Goal: Task Accomplishment & Management: Use online tool/utility

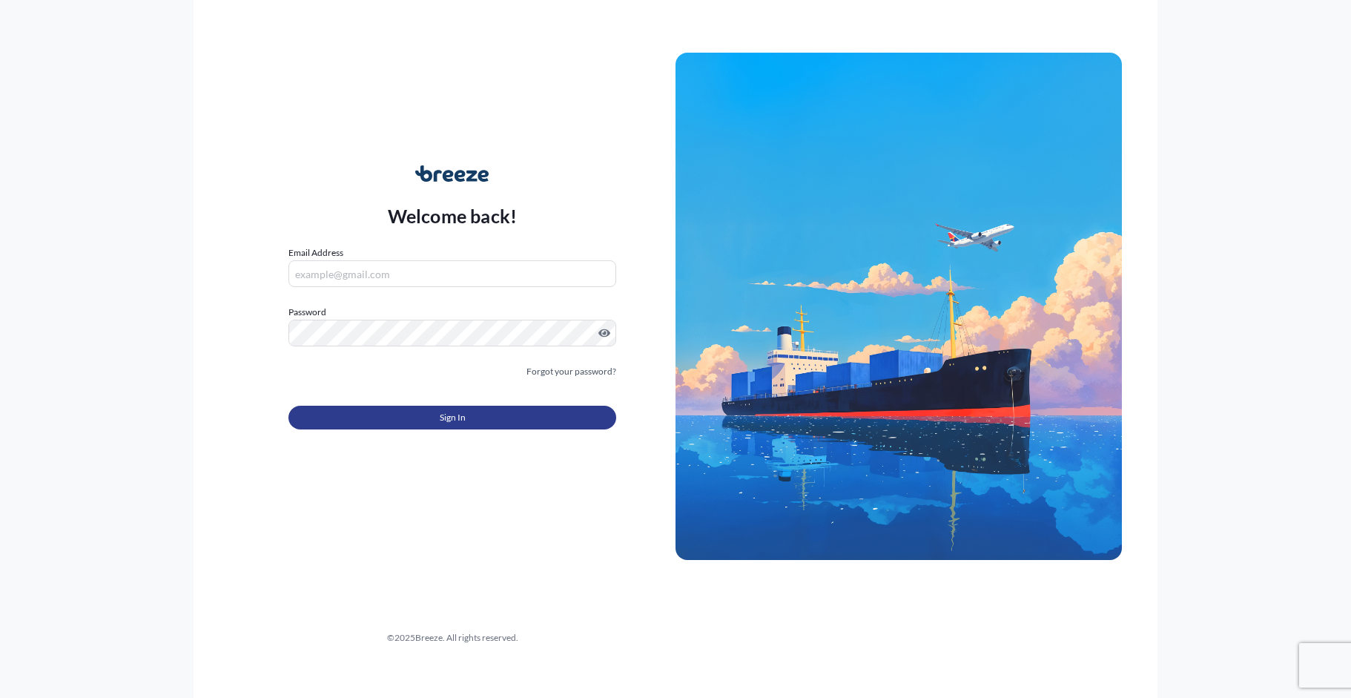
type input "[EMAIL_ADDRESS][DOMAIN_NAME]"
click at [443, 423] on span "Sign In" at bounding box center [453, 417] width 26 height 15
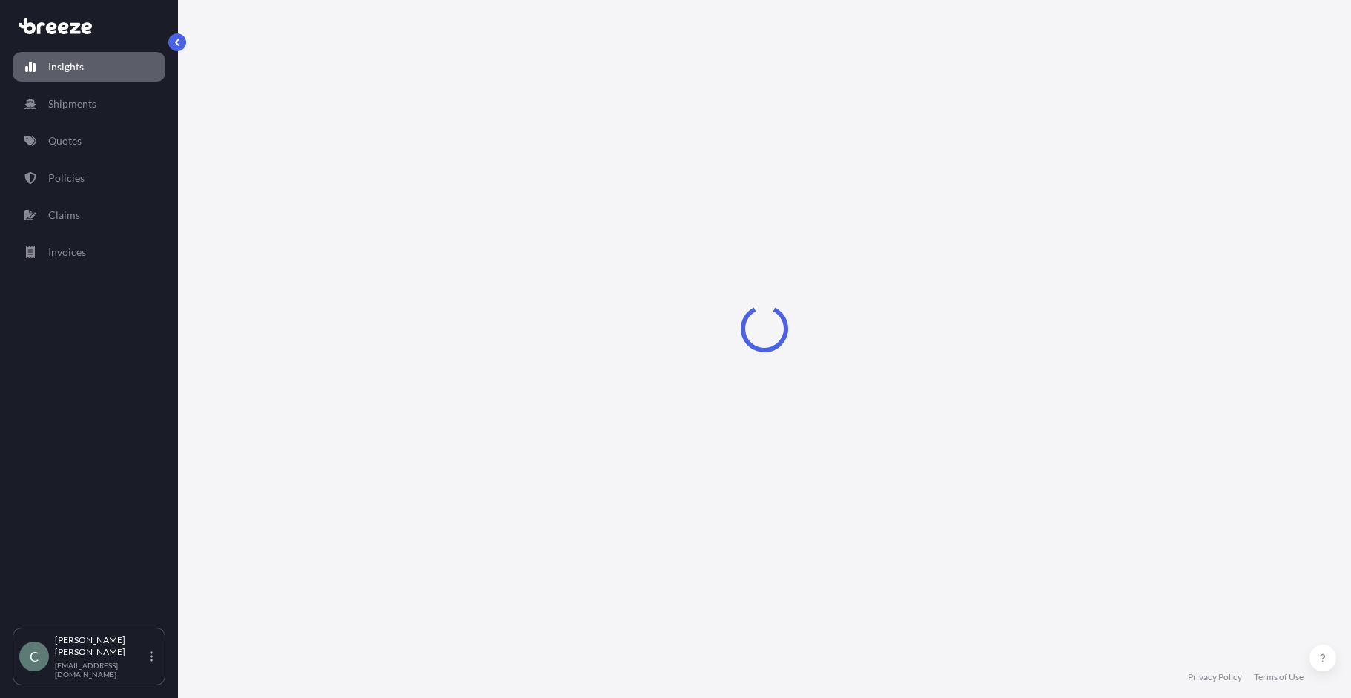
select select "2025"
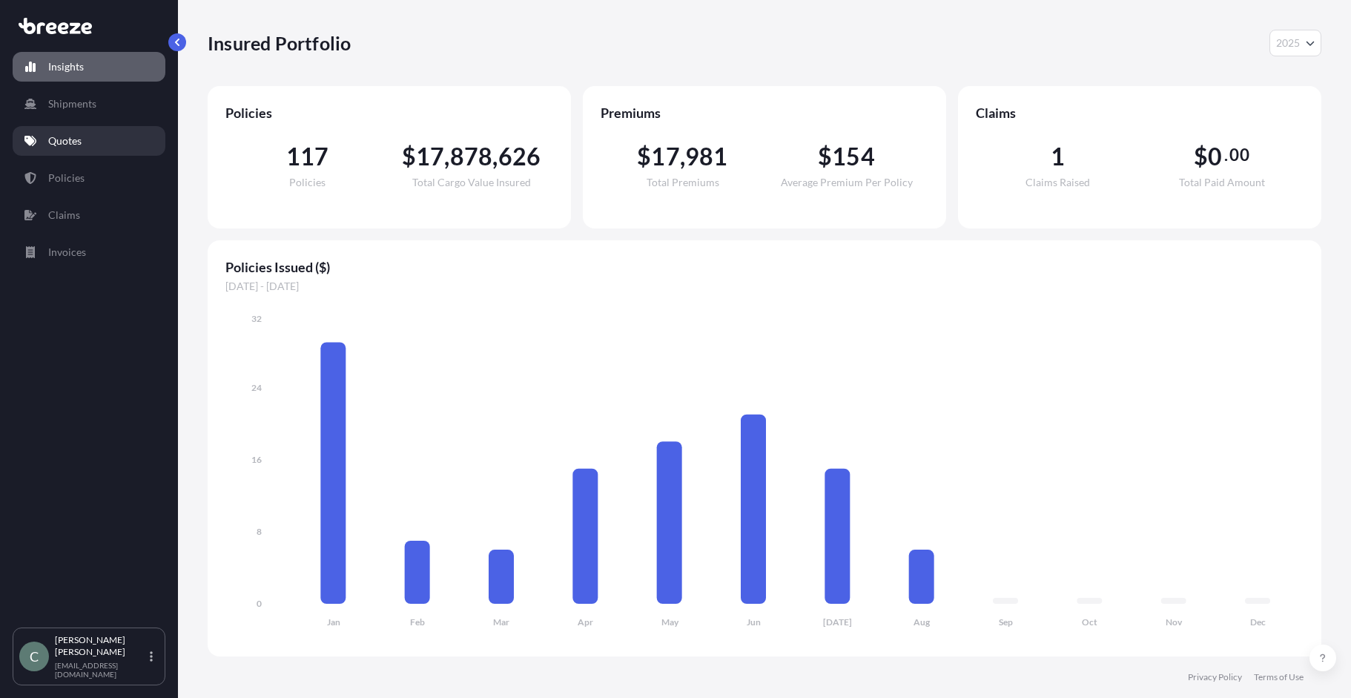
click at [62, 142] on p "Quotes" at bounding box center [64, 140] width 33 height 15
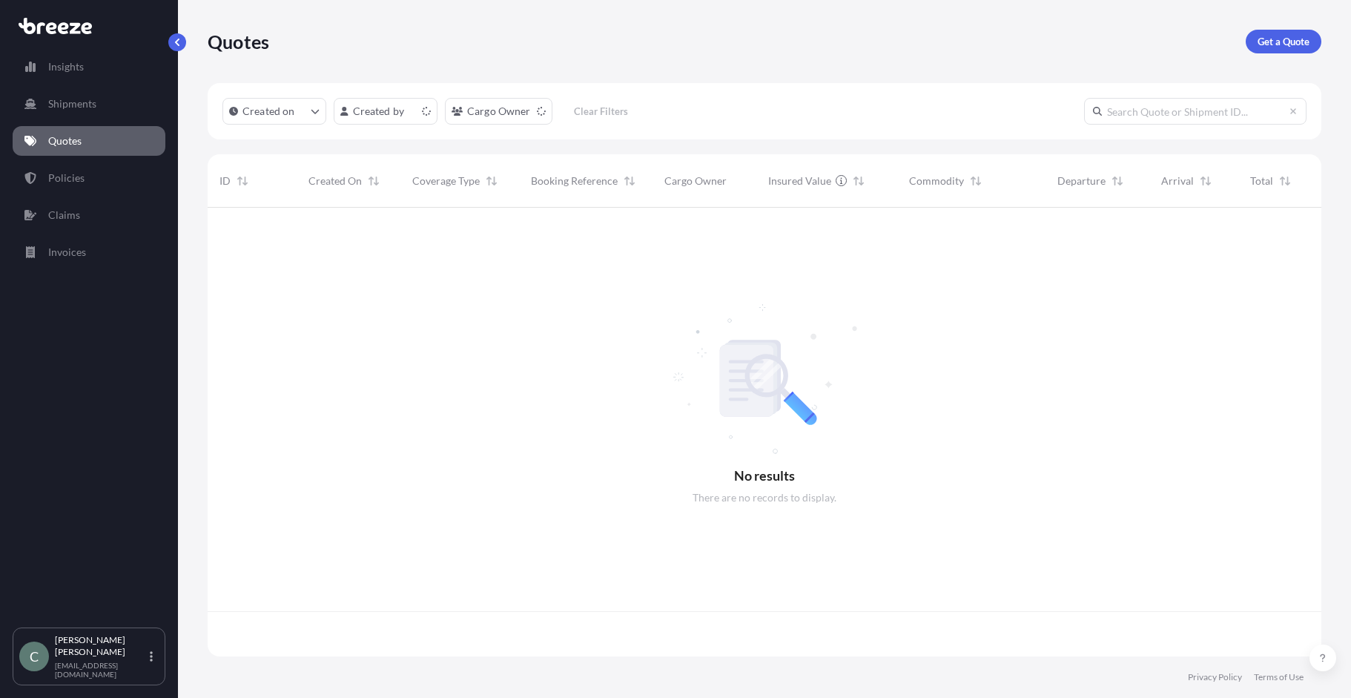
scroll to position [446, 1102]
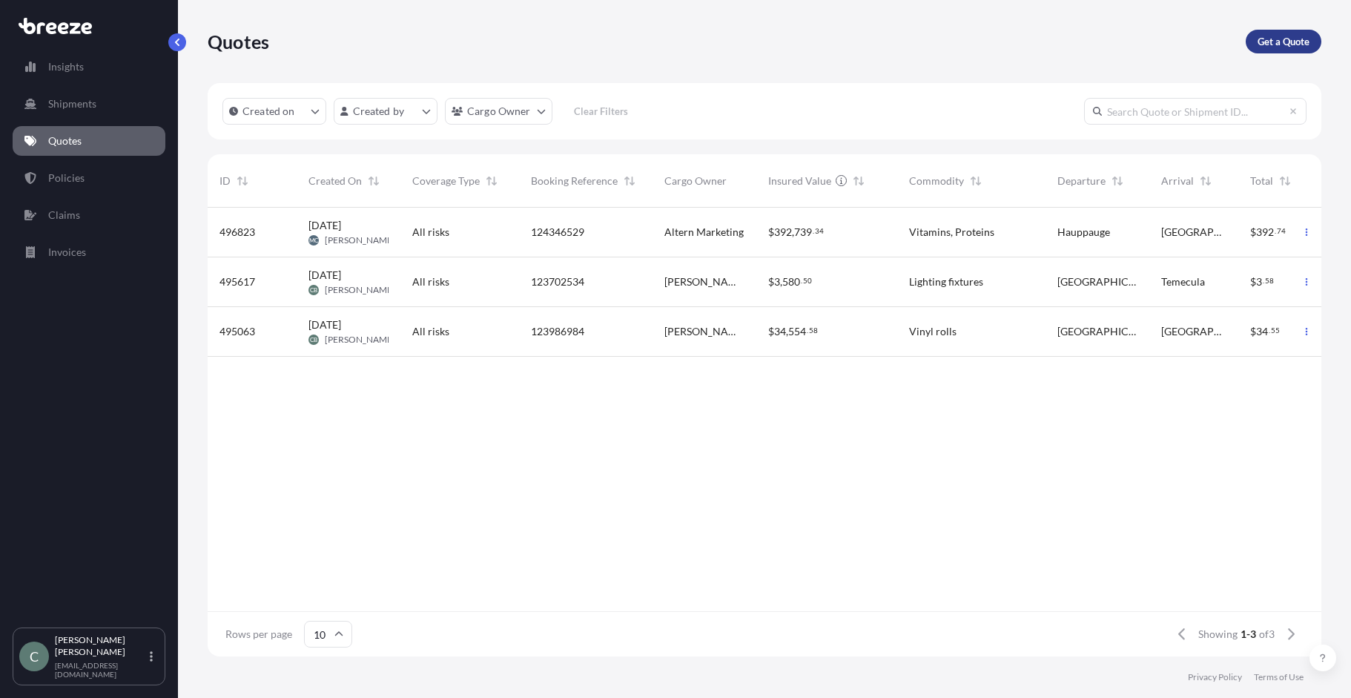
click at [1274, 42] on p "Get a Quote" at bounding box center [1283, 41] width 52 height 15
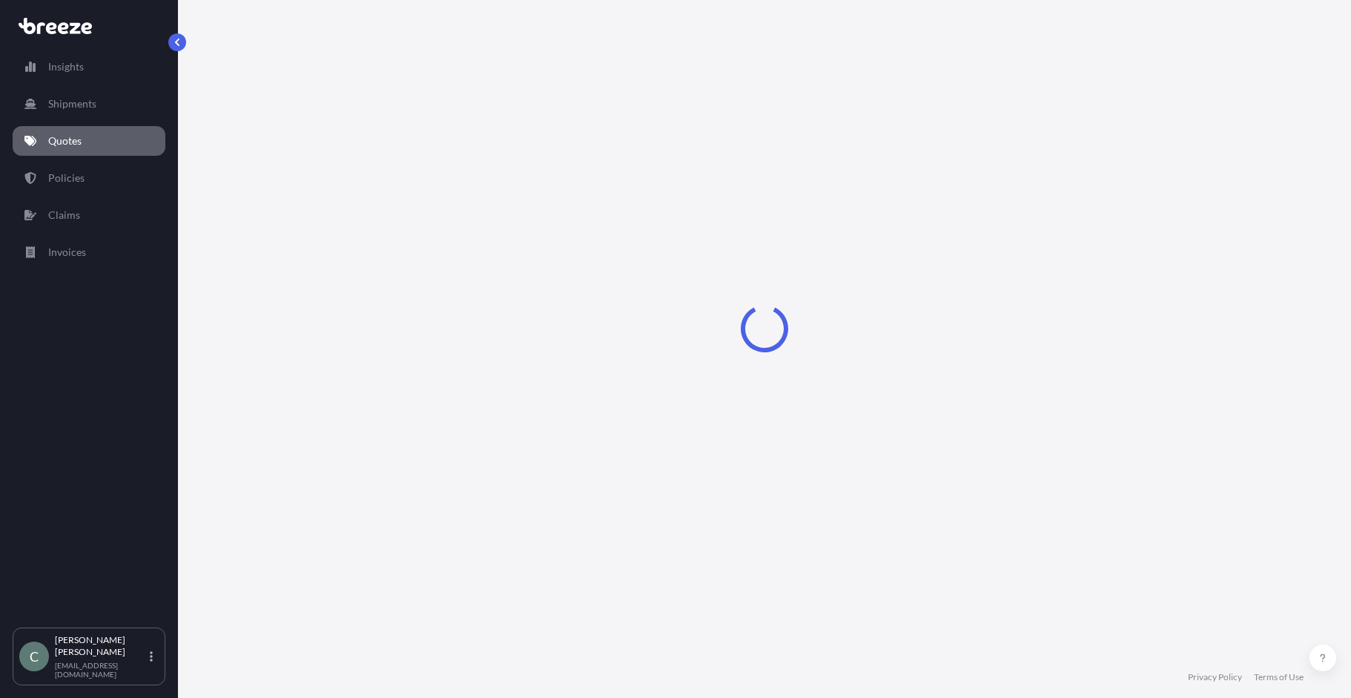
select select "Sea"
select select "1"
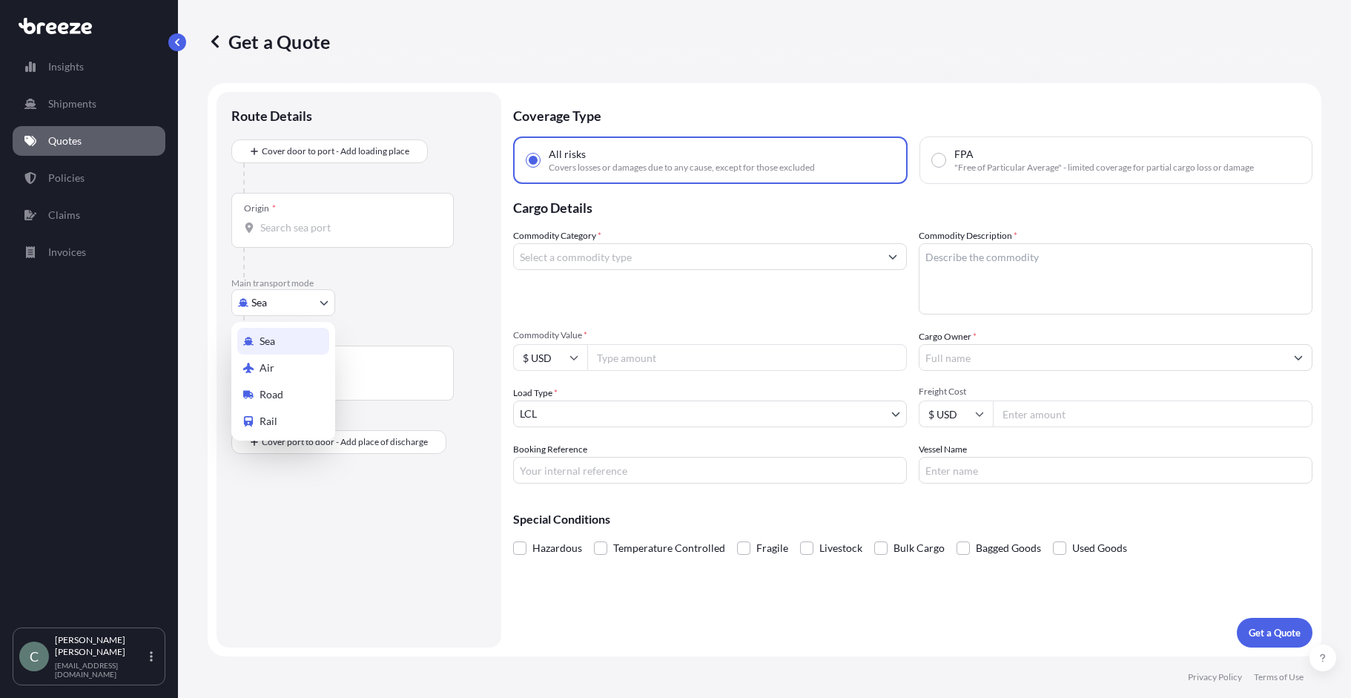
click at [297, 300] on body "Insights Shipments Quotes Policies Claims Invoices C [PERSON_NAME] [EMAIL_ADDRE…" at bounding box center [675, 349] width 1351 height 698
click at [278, 391] on span "Road" at bounding box center [271, 394] width 24 height 15
select select "Road"
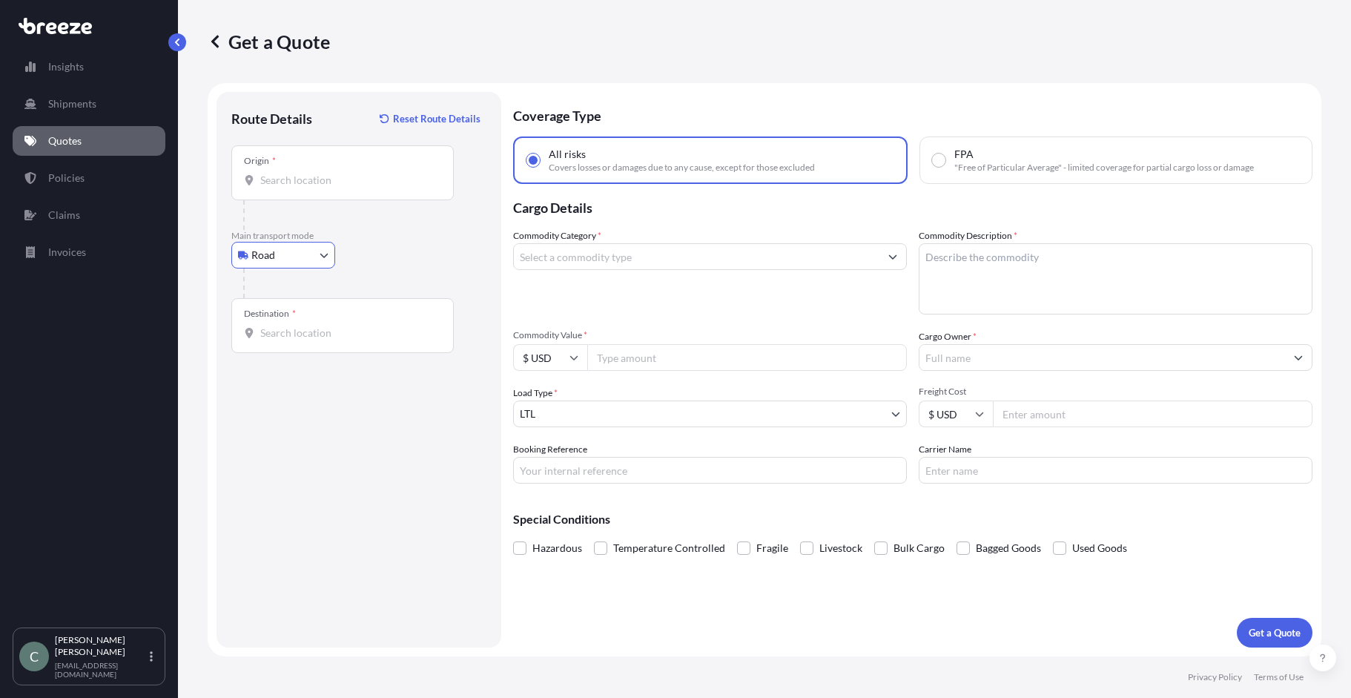
click at [279, 187] on input "Origin *" at bounding box center [347, 180] width 175 height 15
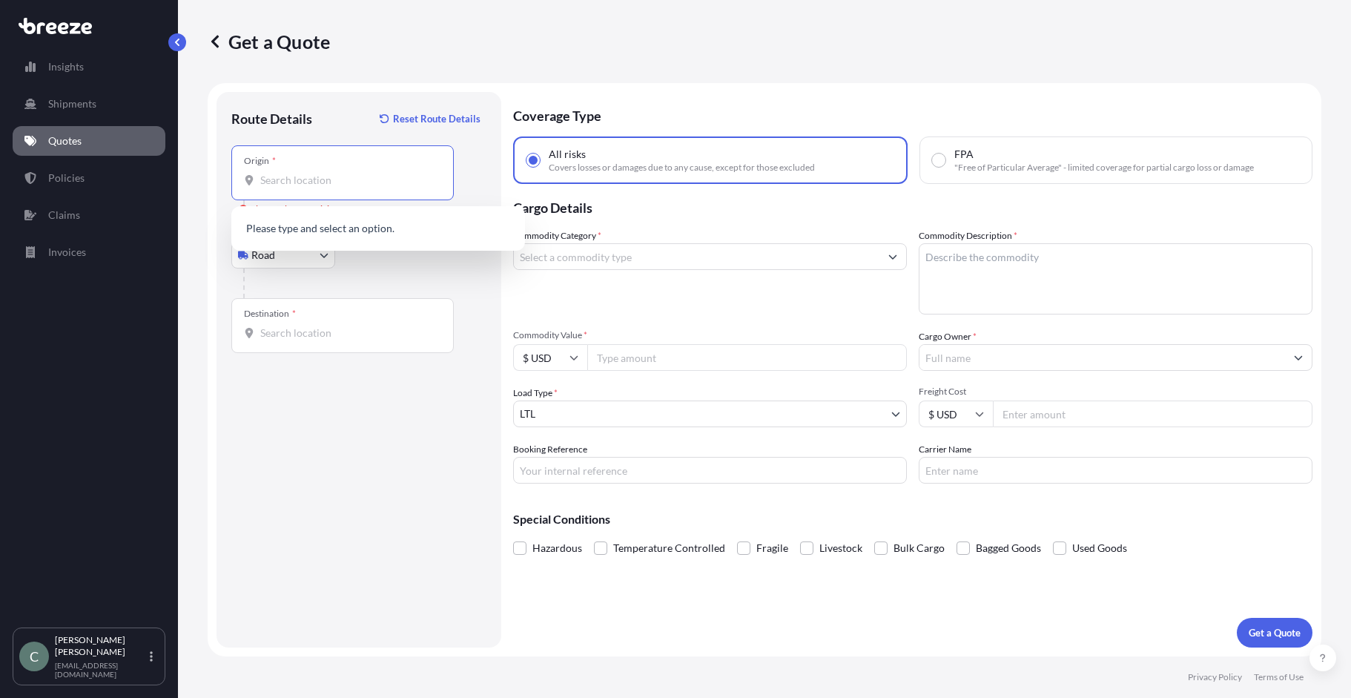
click at [261, 184] on input "Origin * Please select an origin" at bounding box center [347, 180] width 175 height 15
paste input "[STREET_ADDRESS][PERSON_NAME][PERSON_NAME]"
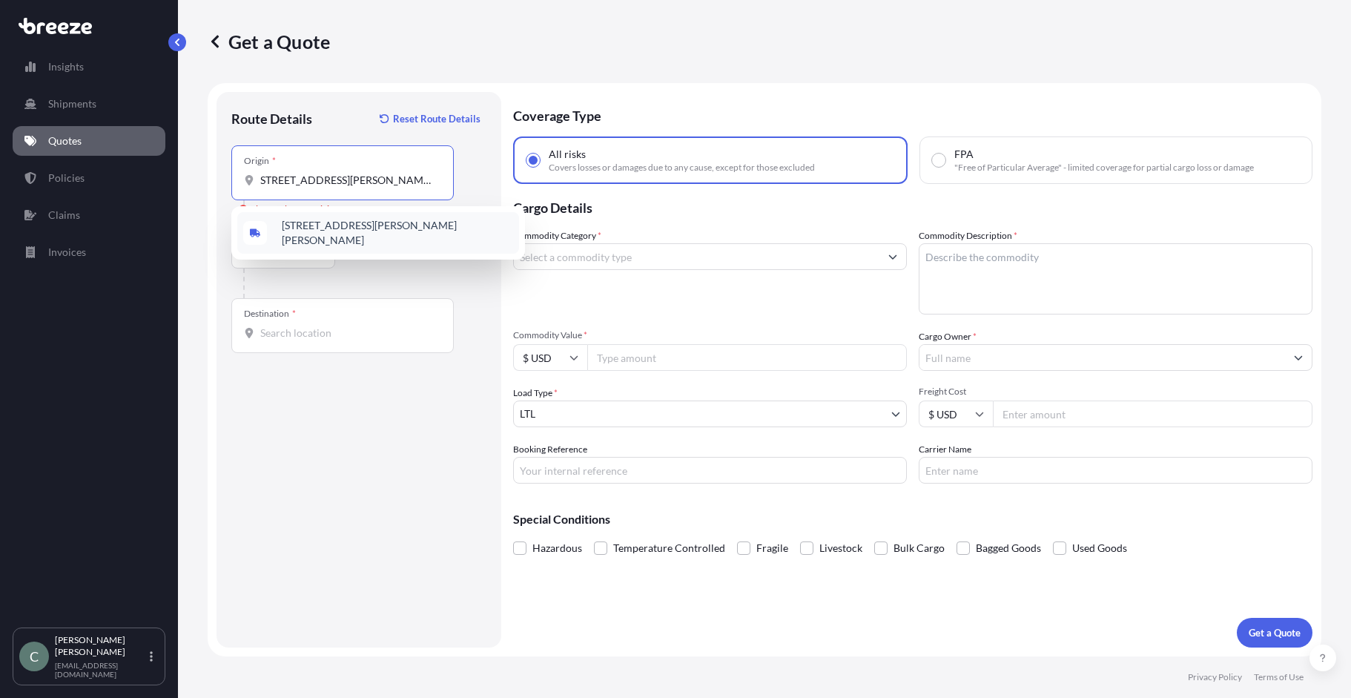
click at [339, 222] on div "[STREET_ADDRESS][PERSON_NAME][PERSON_NAME]" at bounding box center [378, 233] width 282 height 42
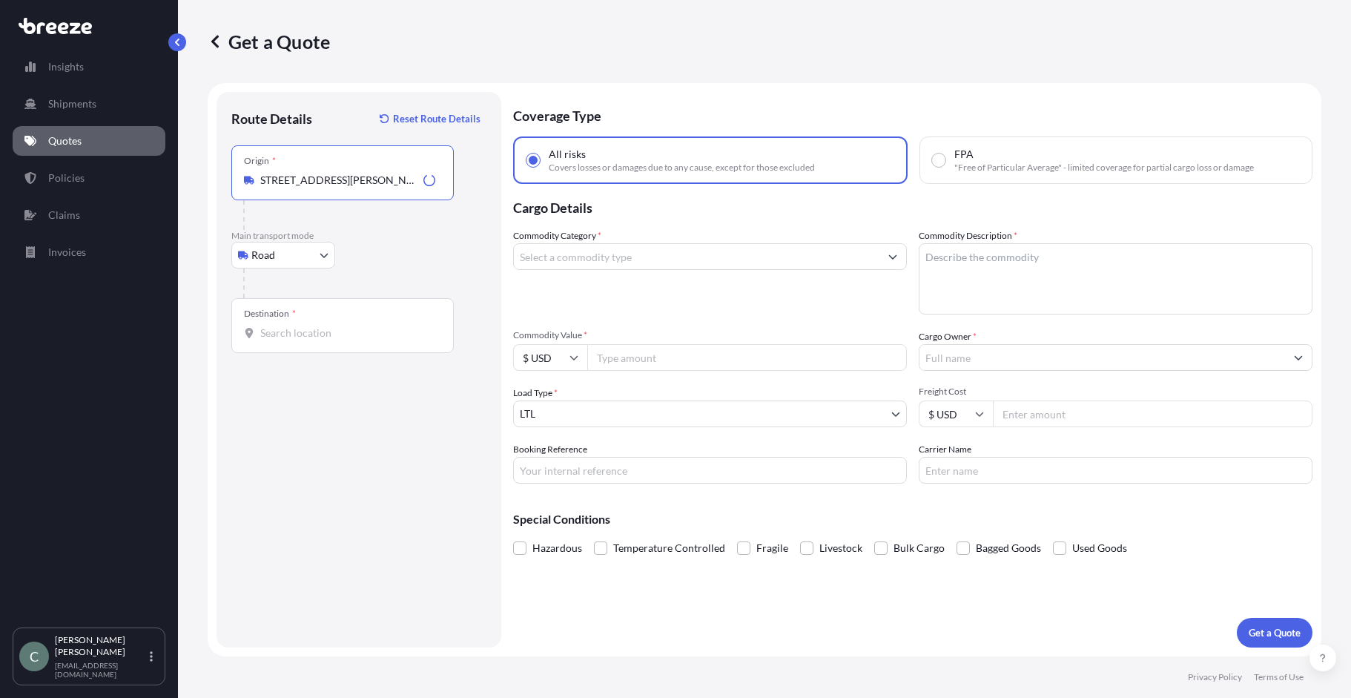
type input "[STREET_ADDRESS][PERSON_NAME][PERSON_NAME]"
click at [359, 321] on div "Destination *" at bounding box center [342, 325] width 222 height 55
click at [359, 325] on input "Destination *" at bounding box center [347, 332] width 175 height 15
click at [265, 332] on input "Destination * Please select a destination" at bounding box center [347, 332] width 175 height 15
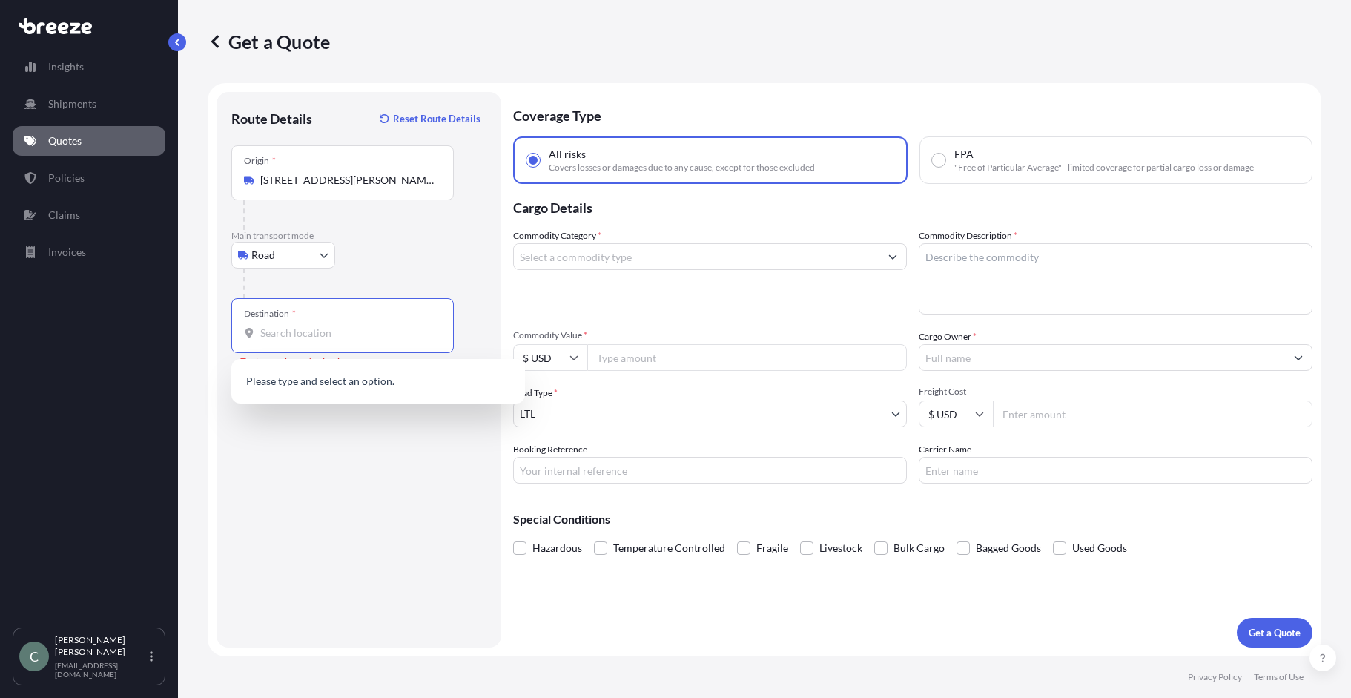
paste input "[STREET_ADDRESS][PERSON_NAME]"
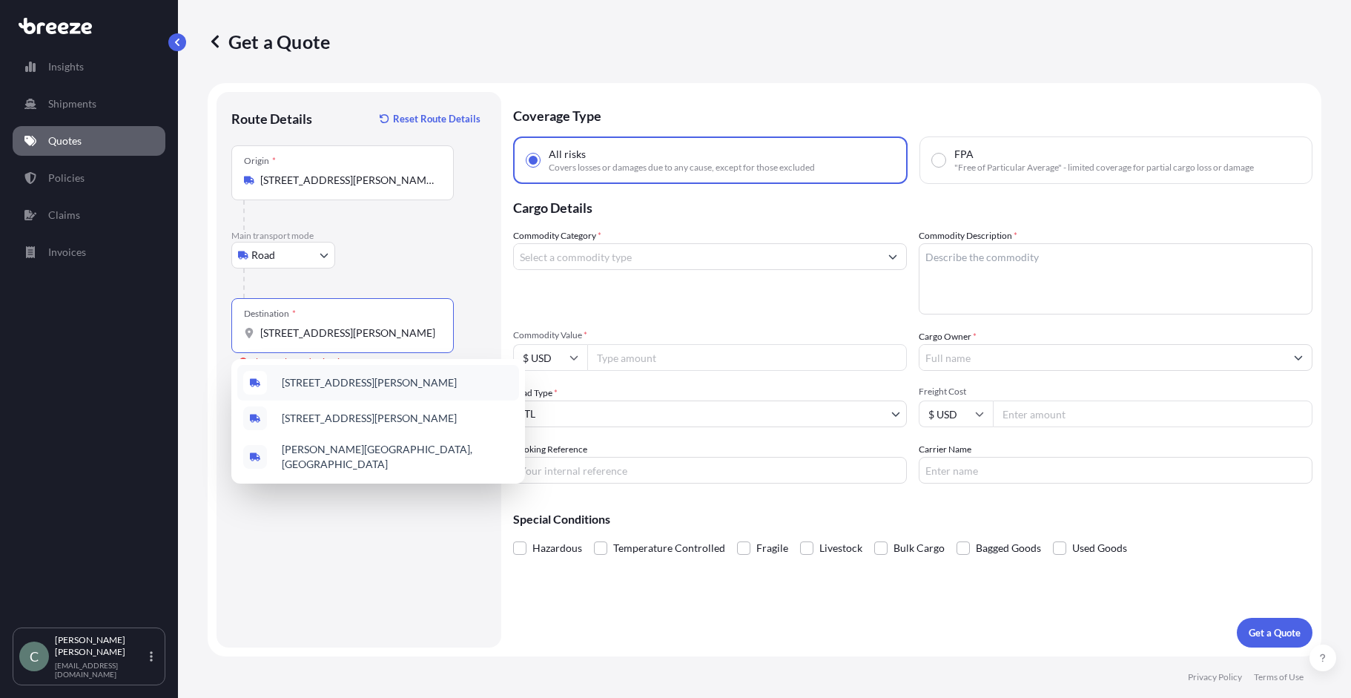
click at [323, 386] on span "[STREET_ADDRESS][PERSON_NAME]" at bounding box center [369, 382] width 175 height 15
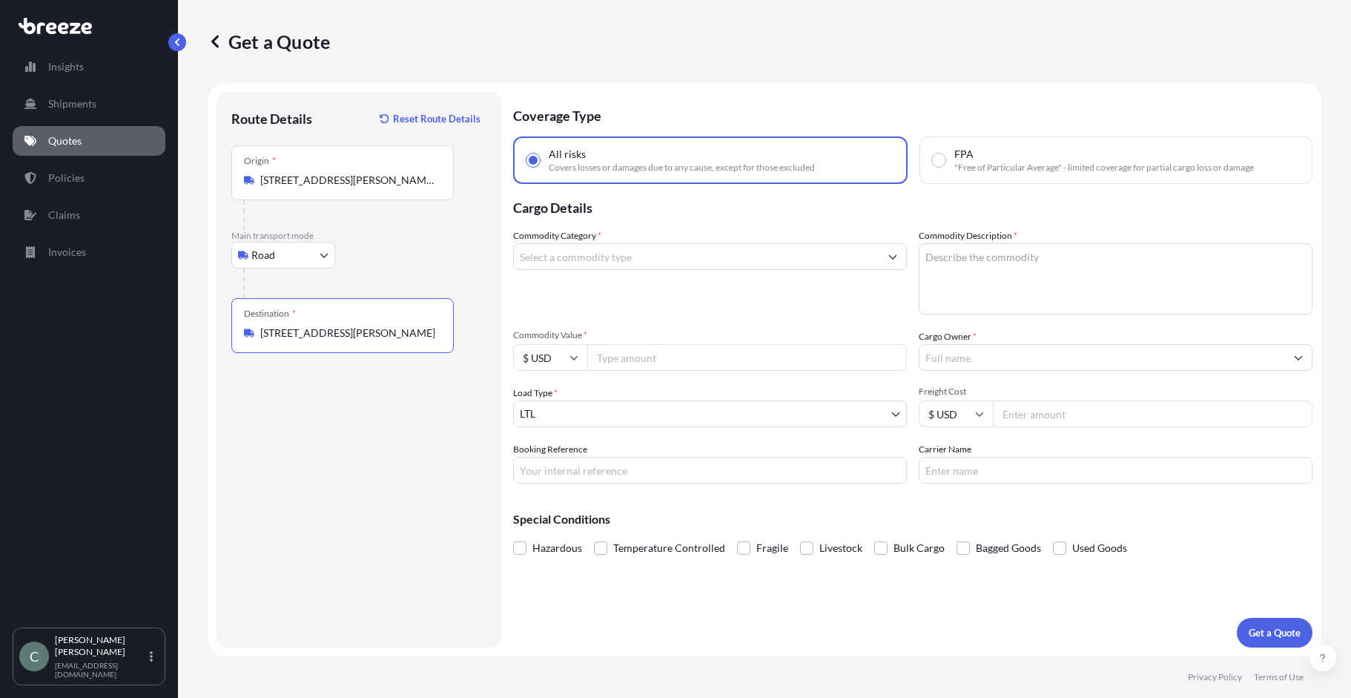
type input "[STREET_ADDRESS][PERSON_NAME]"
click at [355, 491] on div "Route Details Reset Route Details Place of loading Road Road Rail Origin * [STR…" at bounding box center [358, 370] width 255 height 526
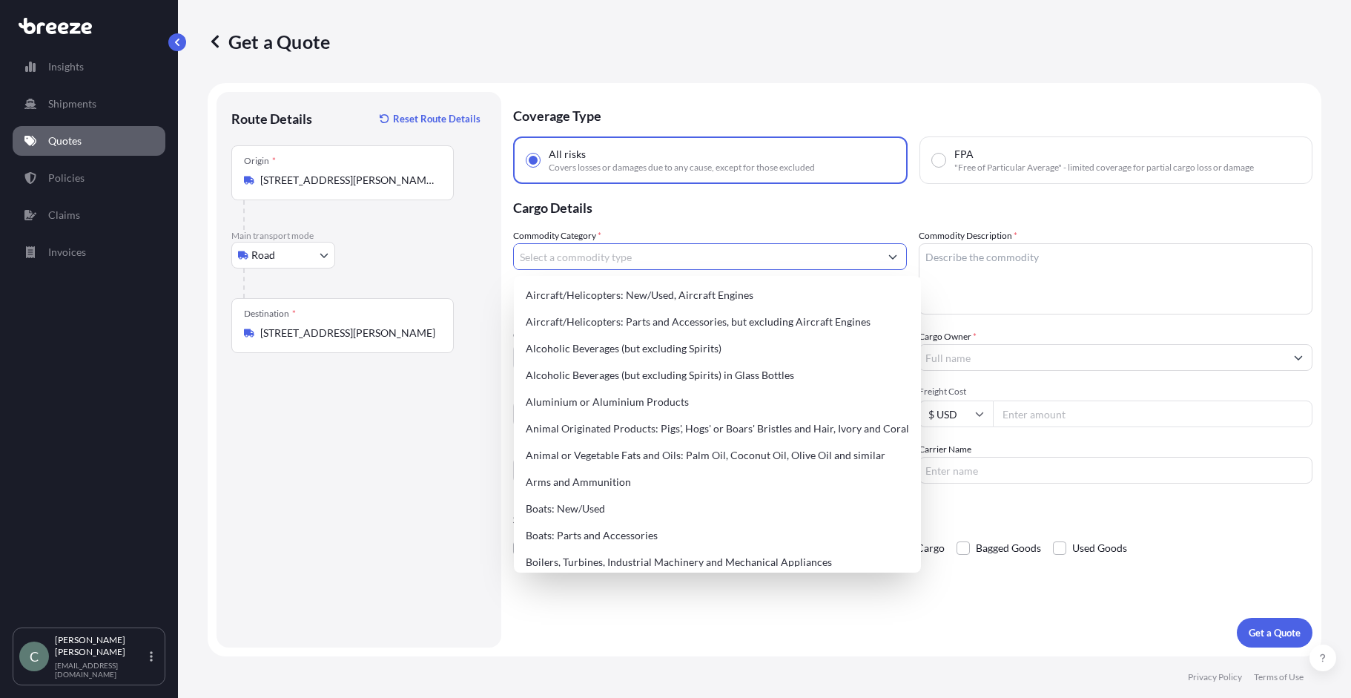
click at [621, 260] on input "Commodity Category *" at bounding box center [696, 256] width 365 height 27
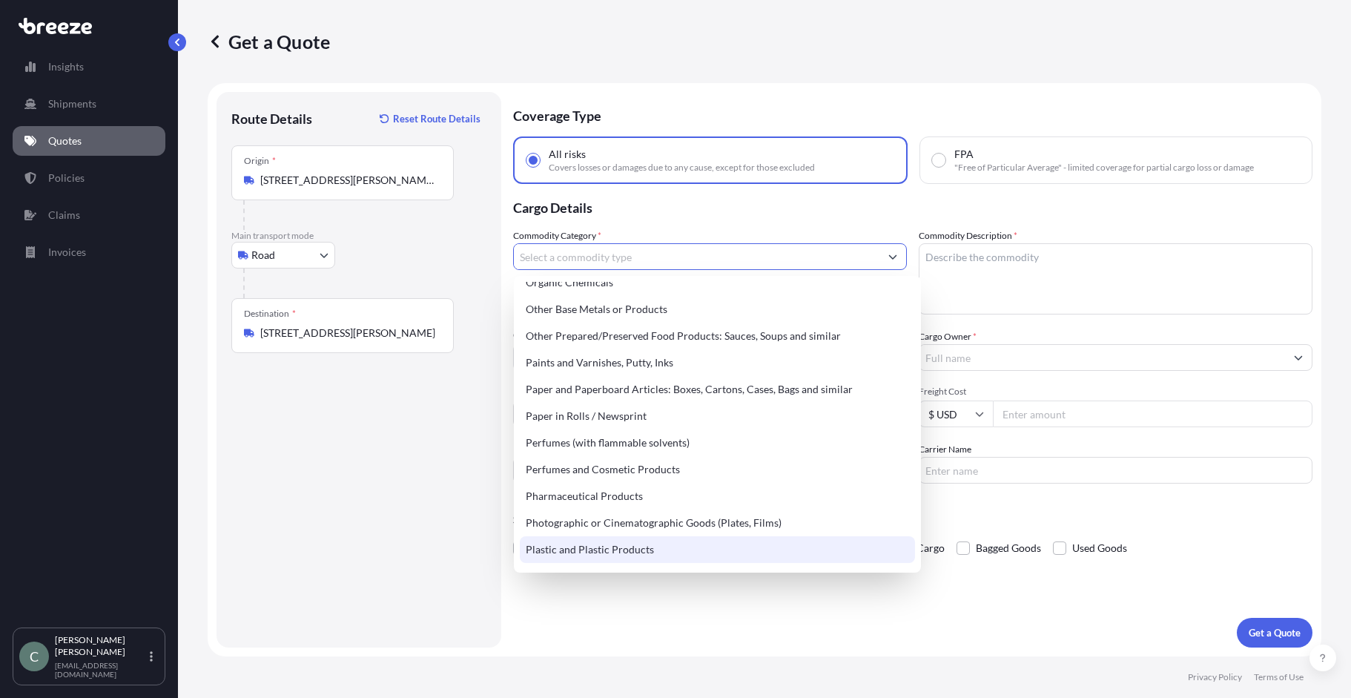
scroll to position [2521, 0]
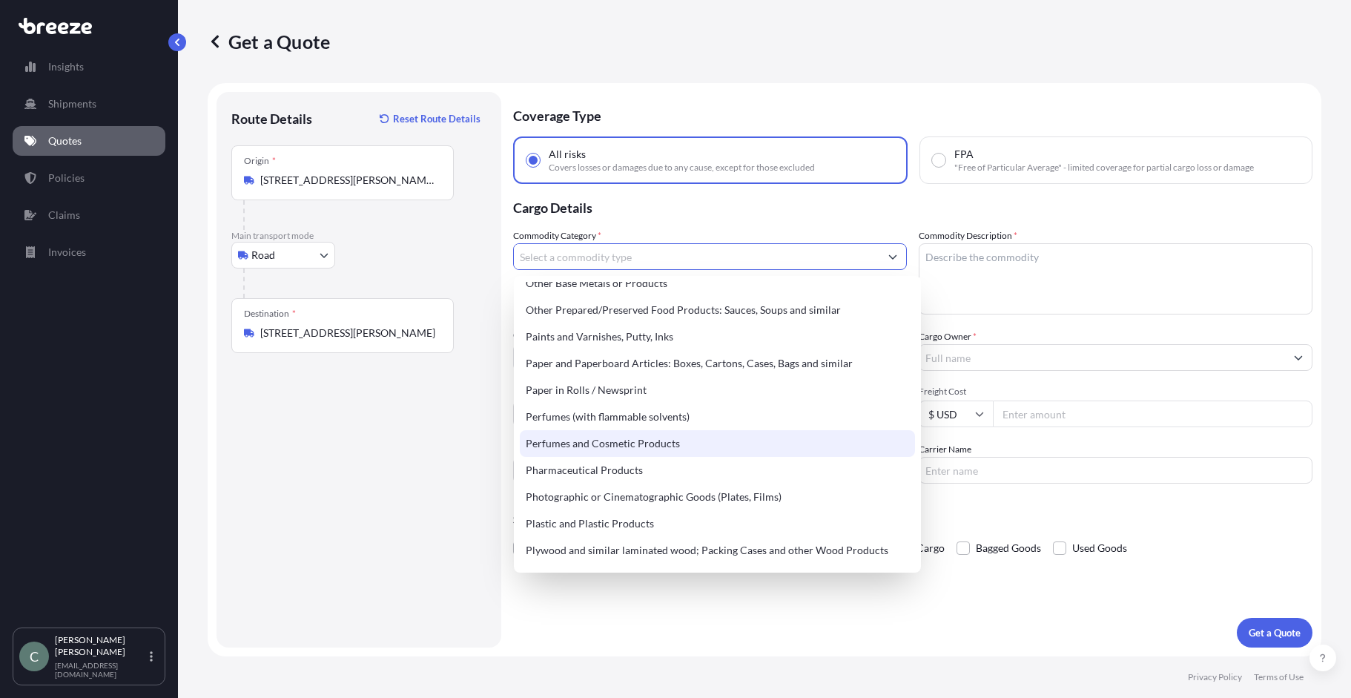
click at [649, 442] on div "Perfumes and Cosmetic Products" at bounding box center [717, 443] width 395 height 27
type input "Perfumes and Cosmetic Products"
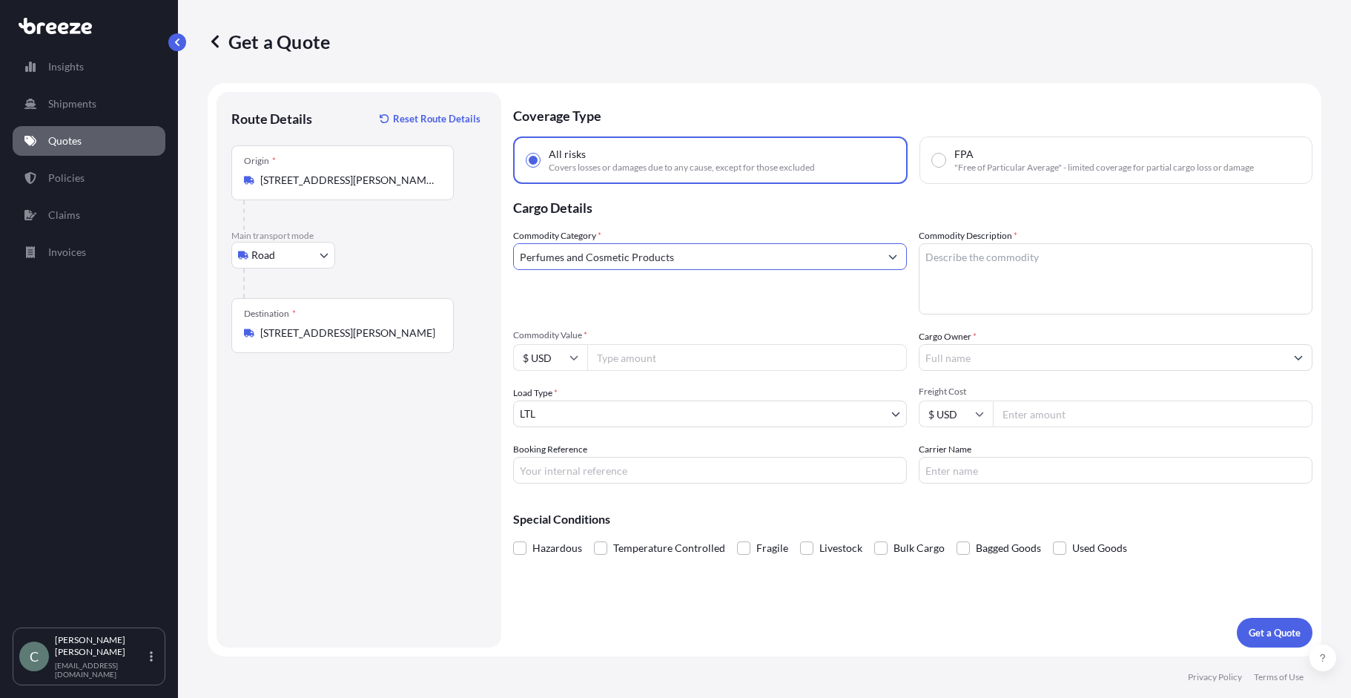
click at [969, 279] on textarea "Commodity Description *" at bounding box center [1116, 278] width 394 height 71
click at [986, 272] on textarea "Commodity Description *" at bounding box center [1116, 278] width 394 height 71
type textarea "finish spray"
click at [692, 314] on div "Commodity Category * Perfumes and Cosmetic Products Commodity Description * fin…" at bounding box center [912, 355] width 799 height 255
click at [621, 364] on input "Commodity Value *" at bounding box center [747, 357] width 320 height 27
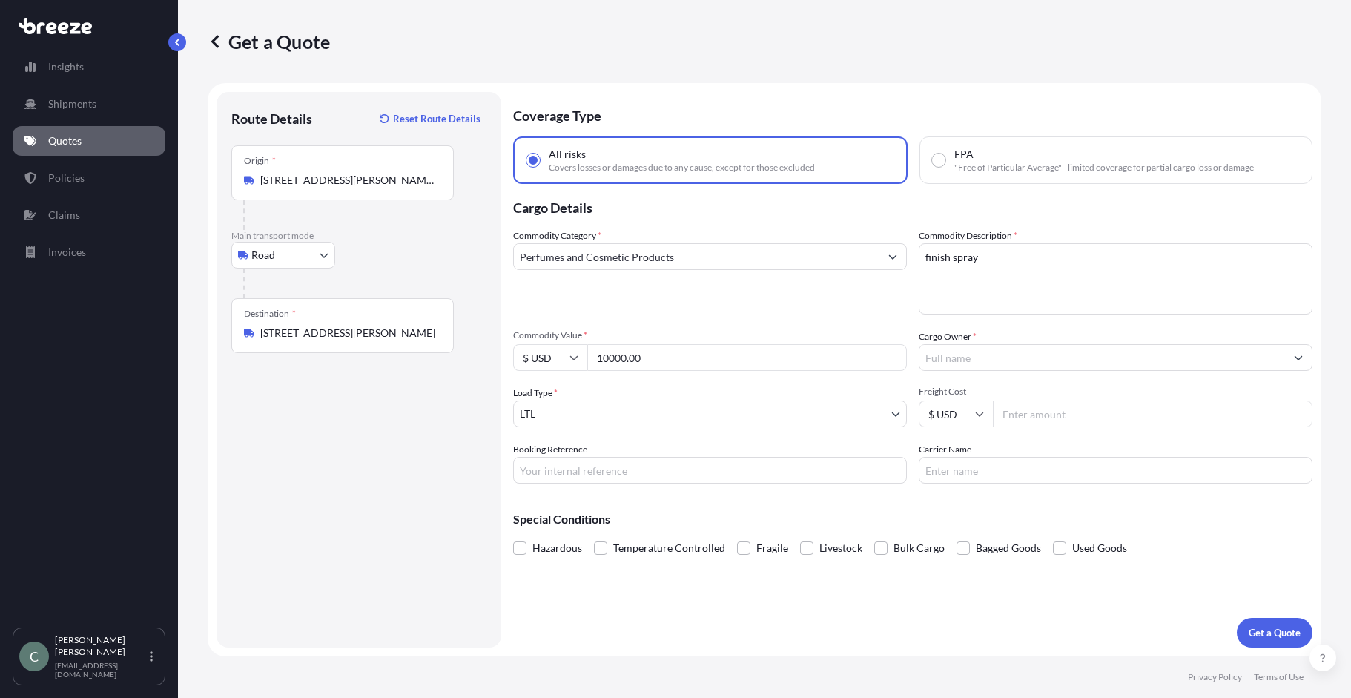
type input "10000.00"
click at [970, 352] on input "Cargo Owner *" at bounding box center [1101, 357] width 365 height 27
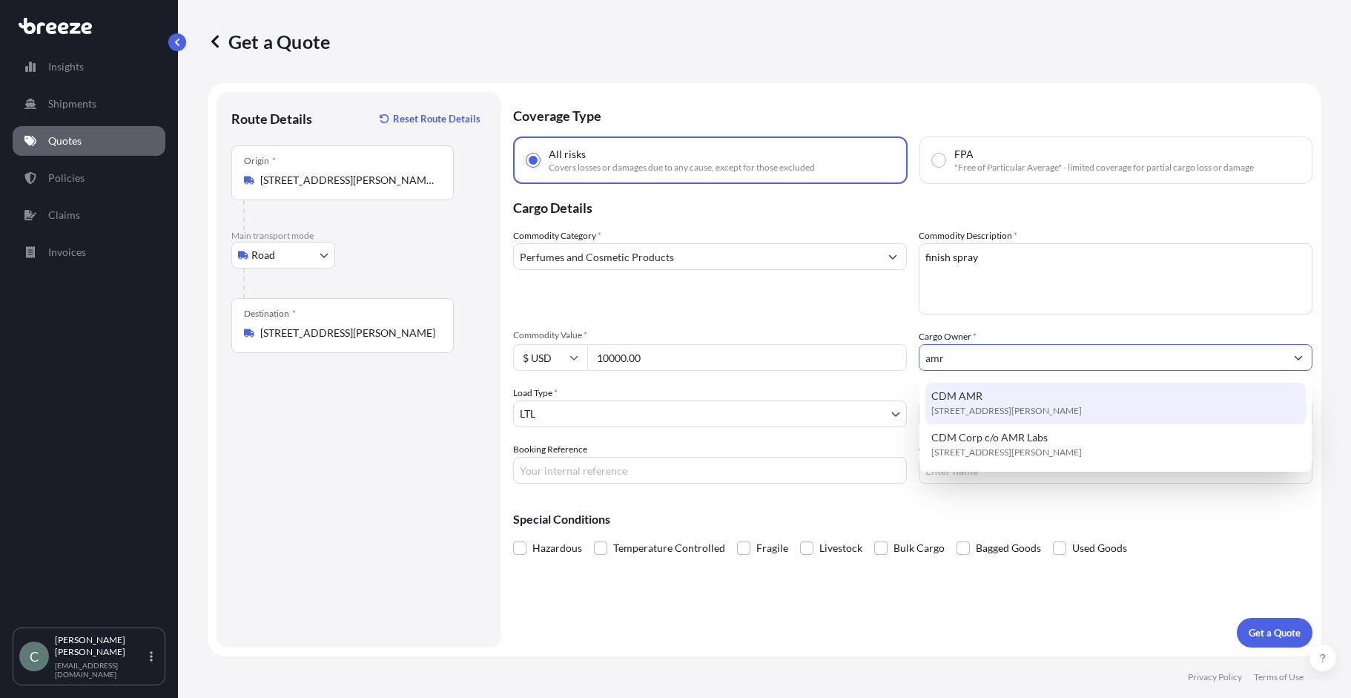
click at [973, 408] on span "[STREET_ADDRESS][PERSON_NAME]" at bounding box center [1006, 410] width 150 height 15
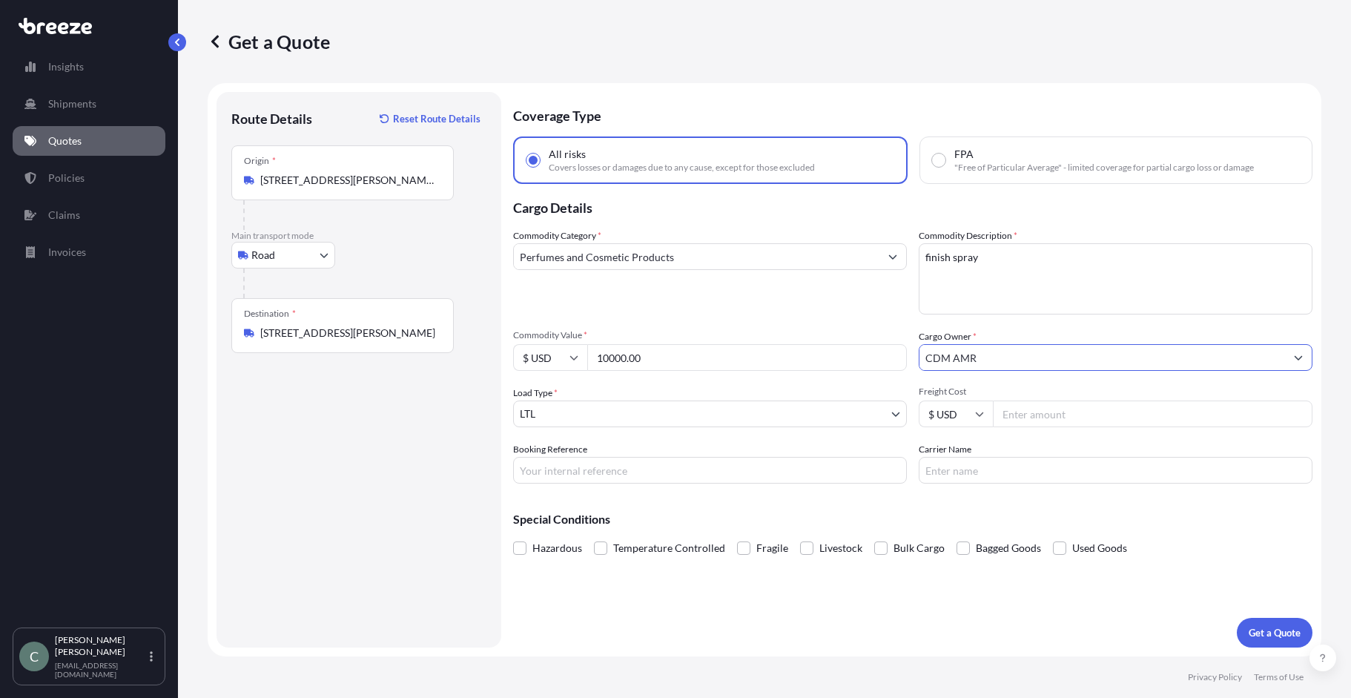
type input "CDM AMR"
click at [1062, 414] on input "Freight Cost" at bounding box center [1153, 413] width 320 height 27
type input "800"
click at [961, 497] on div "Special Conditions Hazardous Temperature Controlled Fragile Livestock Bulk Carg…" at bounding box center [912, 527] width 799 height 64
click at [977, 470] on input "Carrier Name" at bounding box center [1116, 470] width 394 height 27
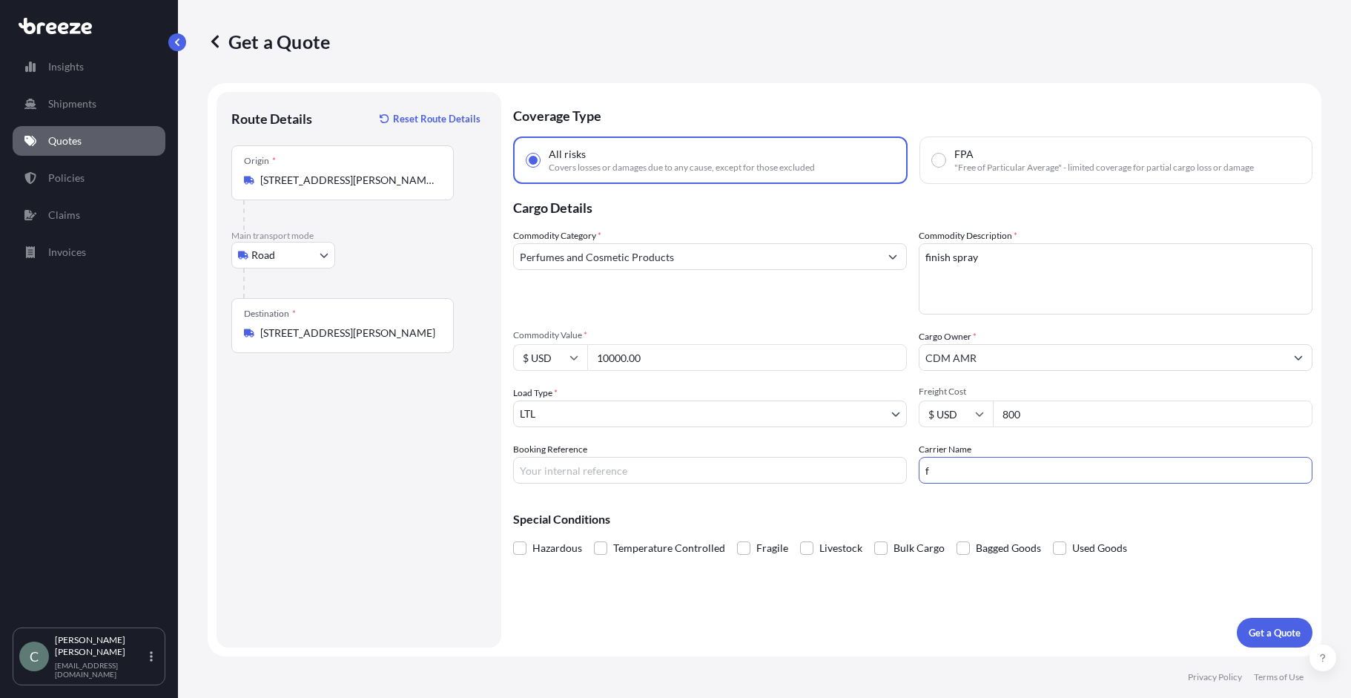
type input "Forward Air"
drag, startPoint x: 1043, startPoint y: 417, endPoint x: 978, endPoint y: 422, distance: 65.4
click at [978, 422] on div "$ USD 800" at bounding box center [1116, 413] width 394 height 27
type input "749"
click at [1079, 439] on div "Commodity Category * Perfumes and Cosmetic Products Commodity Description * fin…" at bounding box center [912, 355] width 799 height 255
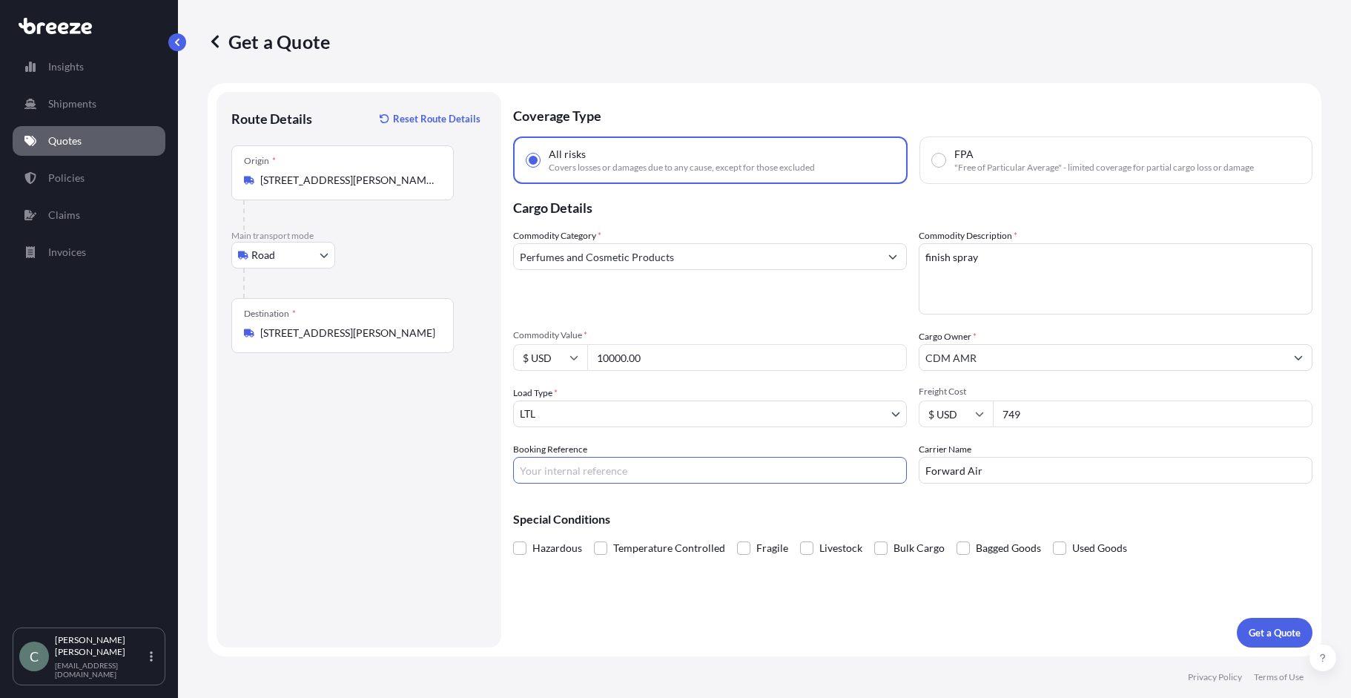
click at [720, 473] on input "Booking Reference" at bounding box center [710, 470] width 394 height 27
paste input "124390201"
type input "124390201"
click at [761, 500] on div "Special Conditions Hazardous Temperature Controlled Fragile Livestock Bulk Carg…" at bounding box center [912, 527] width 799 height 64
click at [1272, 622] on button "Get a Quote" at bounding box center [1275, 633] width 76 height 30
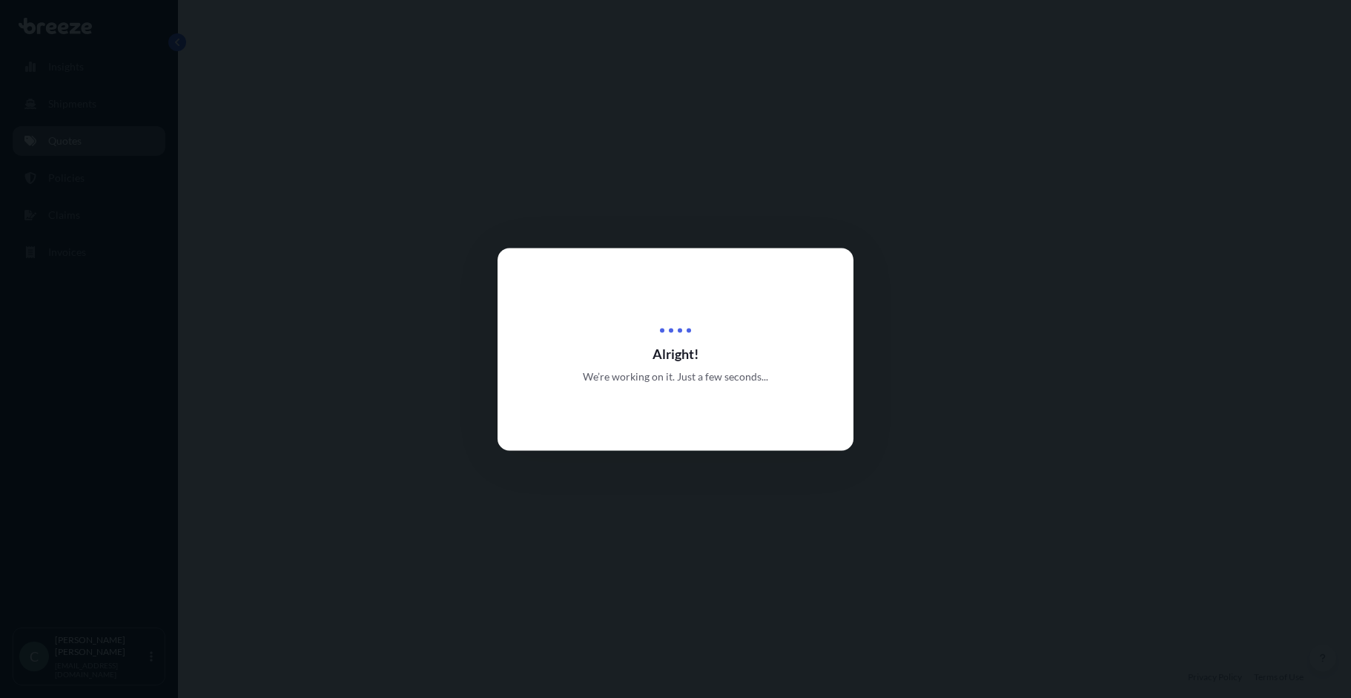
select select "Road"
select select "1"
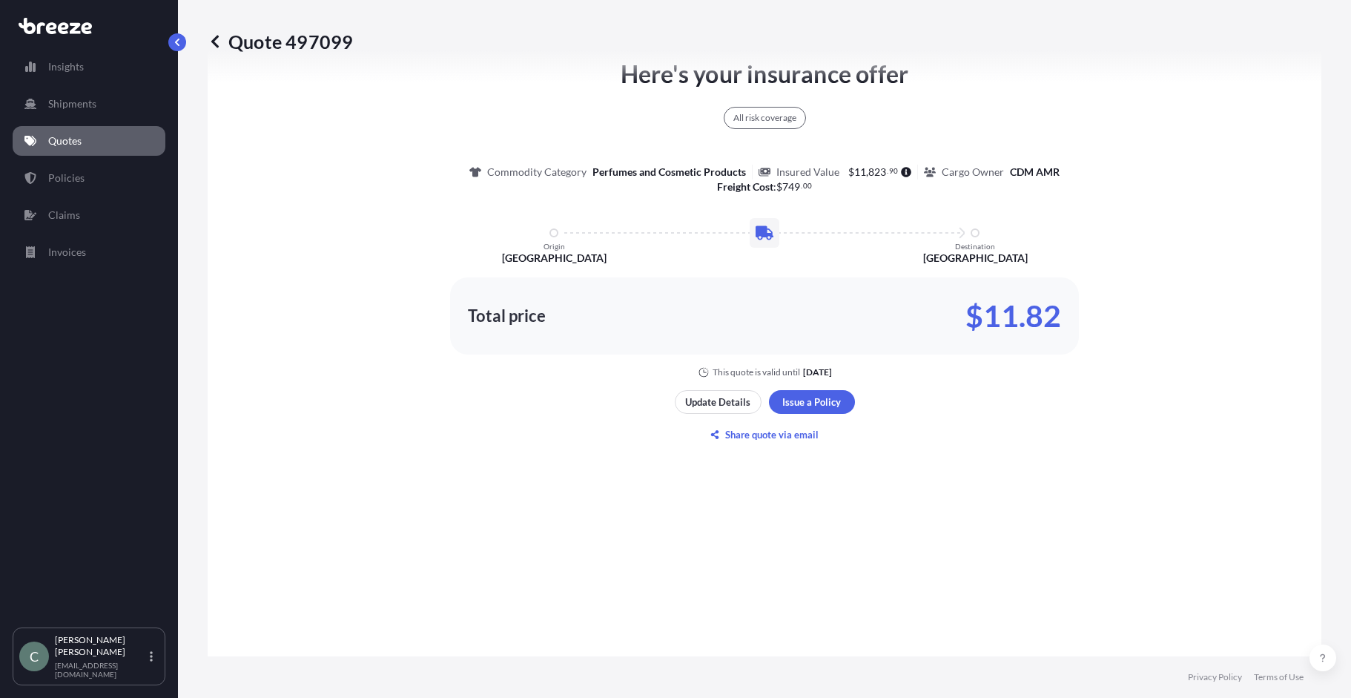
scroll to position [835, 0]
drag, startPoint x: 352, startPoint y: 39, endPoint x: 331, endPoint y: 37, distance: 21.6
click at [331, 37] on div "Quote 497099" at bounding box center [765, 42] width 1114 height 24
click at [357, 45] on div "Quote 497099" at bounding box center [765, 42] width 1114 height 24
drag, startPoint x: 285, startPoint y: 39, endPoint x: 349, endPoint y: 39, distance: 63.8
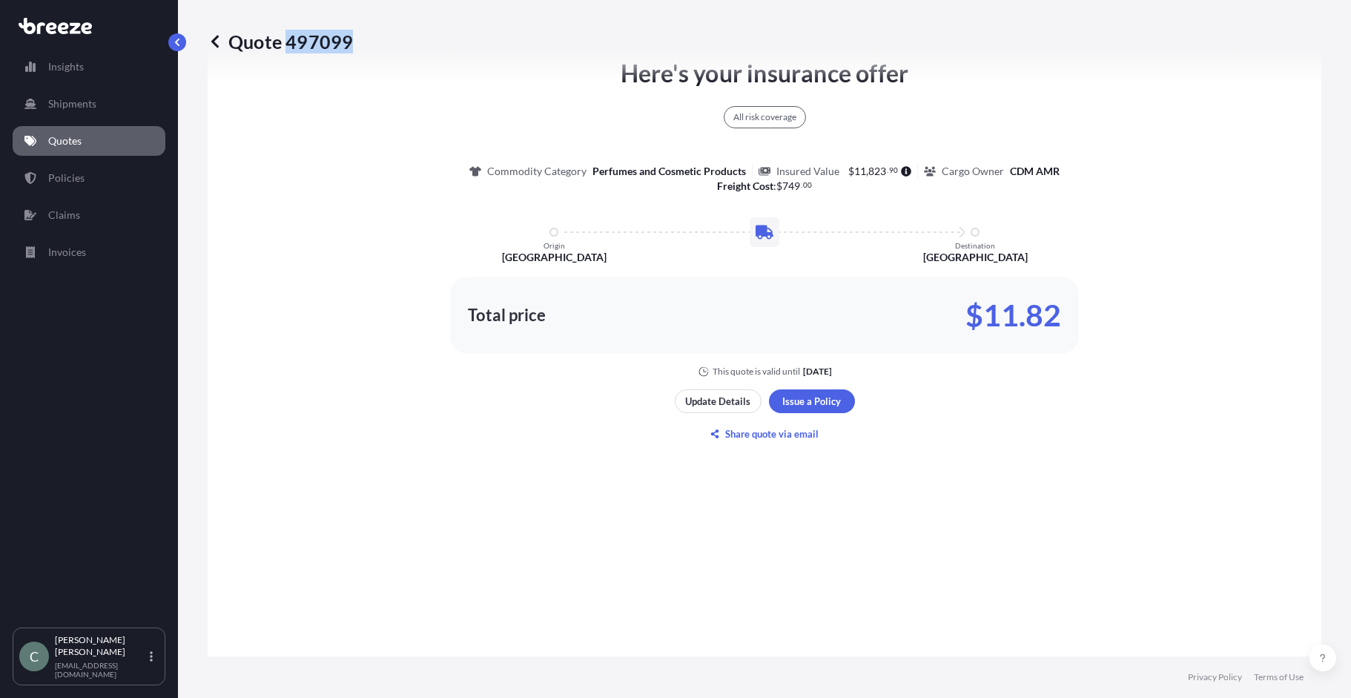
click at [349, 39] on p "Quote 497099" at bounding box center [280, 42] width 145 height 24
copy p "497099"
